Goal: Task Accomplishment & Management: Manage account settings

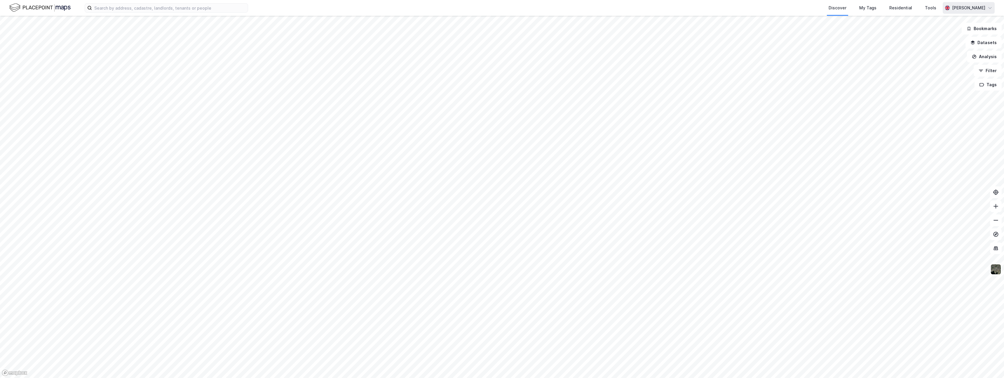
click at [952, 9] on icon at bounding box center [948, 8] width 8 height 5
click at [935, 38] on div "Log out" at bounding box center [940, 35] width 16 height 7
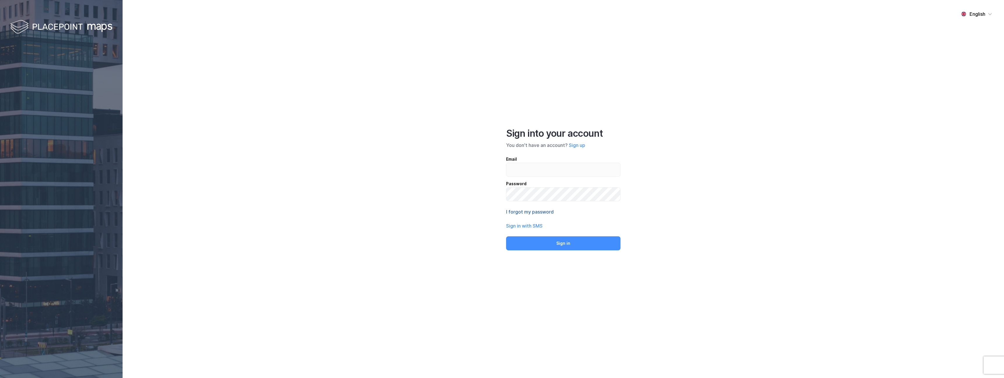
click at [524, 213] on button "I forgot my password" at bounding box center [530, 211] width 48 height 7
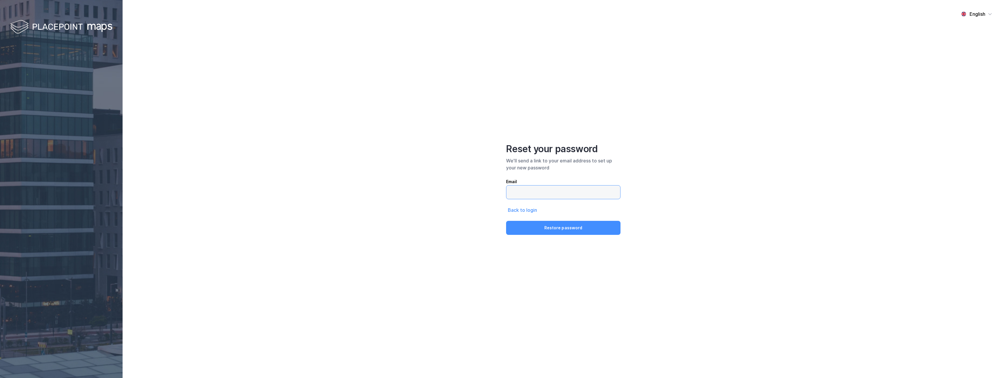
click at [546, 190] on input "email" at bounding box center [564, 191] width 114 height 13
type input "[EMAIL_ADDRESS][DOMAIN_NAME]"
click at [551, 225] on button "Restore password" at bounding box center [563, 228] width 114 height 14
